Goal: Transaction & Acquisition: Purchase product/service

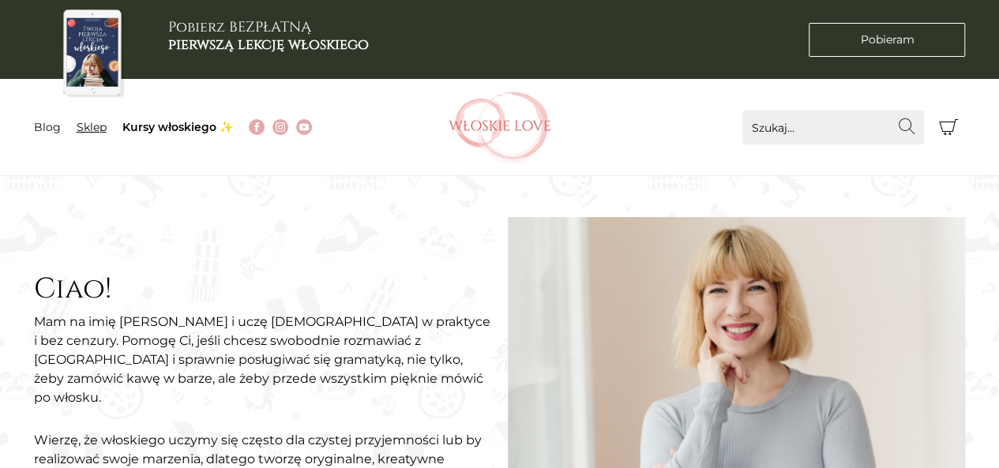
click at [103, 122] on link "Sklep" at bounding box center [92, 127] width 30 height 14
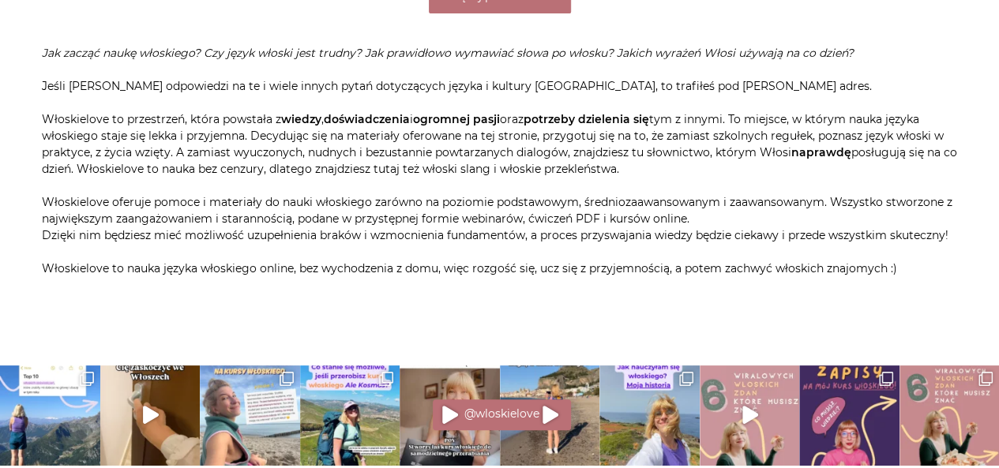
scroll to position [3051, 0]
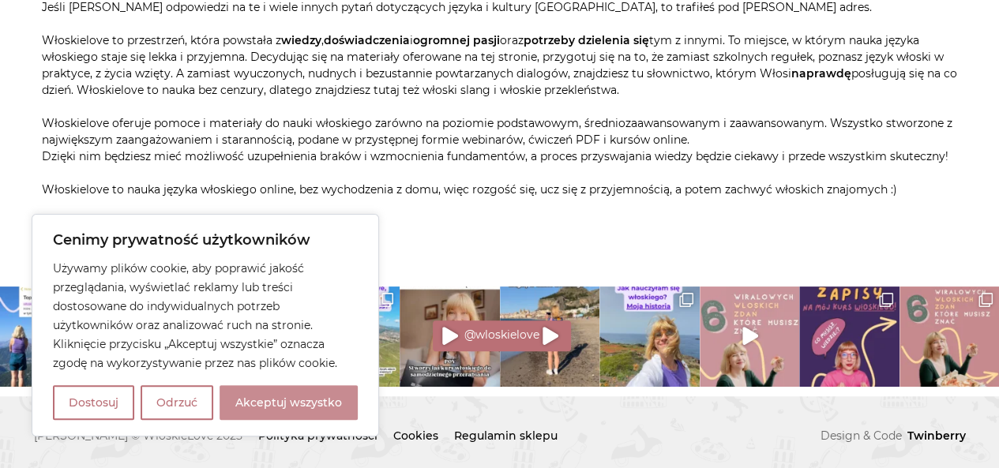
click at [349, 410] on button "Akceptuj wszystko" at bounding box center [289, 402] width 138 height 35
checkbox input "true"
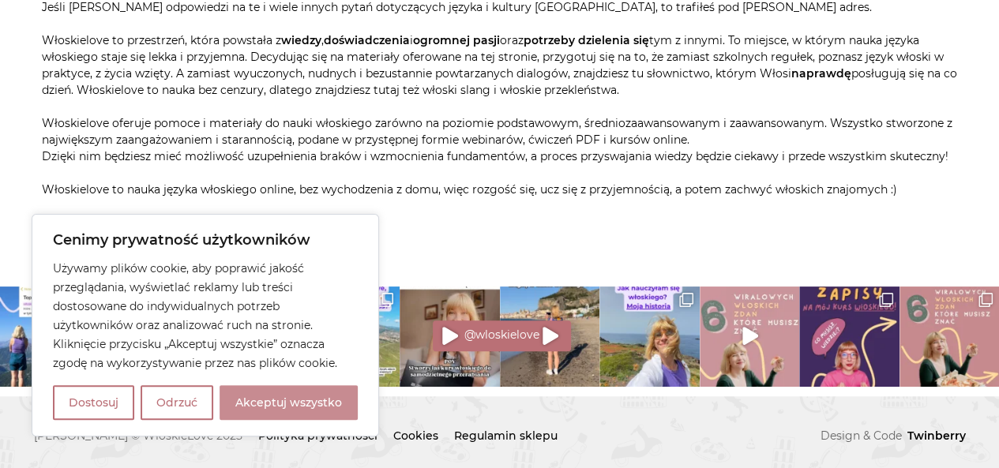
checkbox input "true"
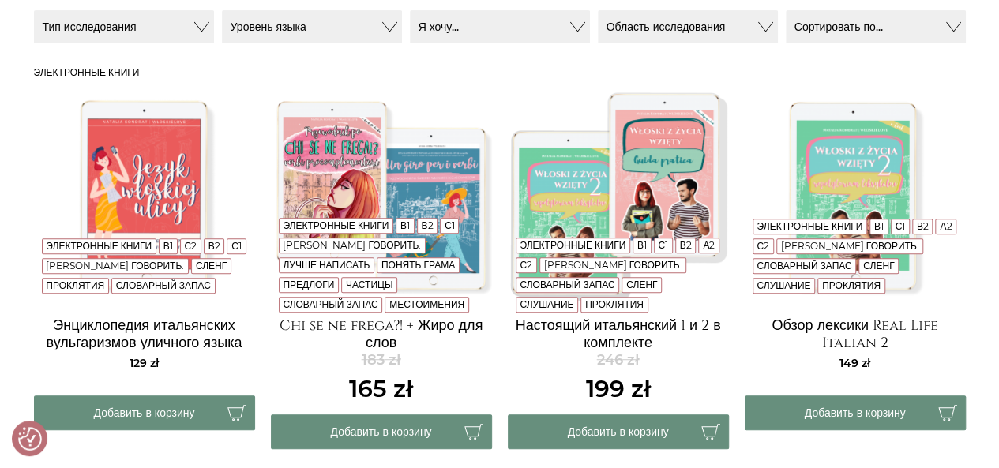
scroll to position [0, 0]
